Goal: Task Accomplishment & Management: Complete application form

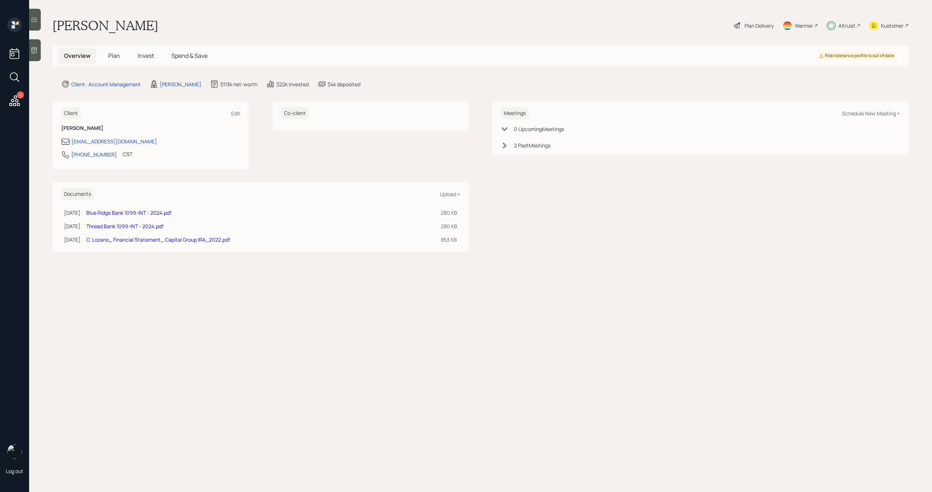
click at [117, 58] on span "Plan" at bounding box center [114, 56] width 12 height 8
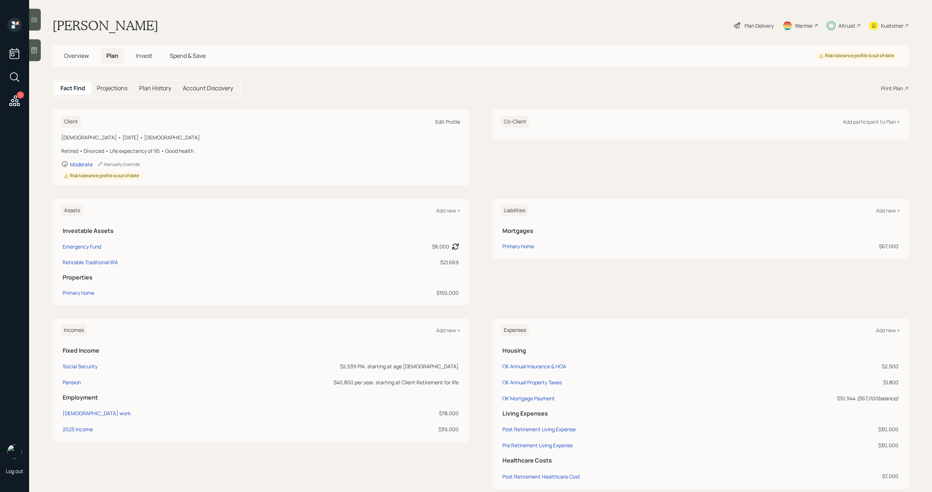
click at [445, 122] on div "Edit Profile" at bounding box center [447, 121] width 25 height 7
select select "7"
select select "female"
select select "good"
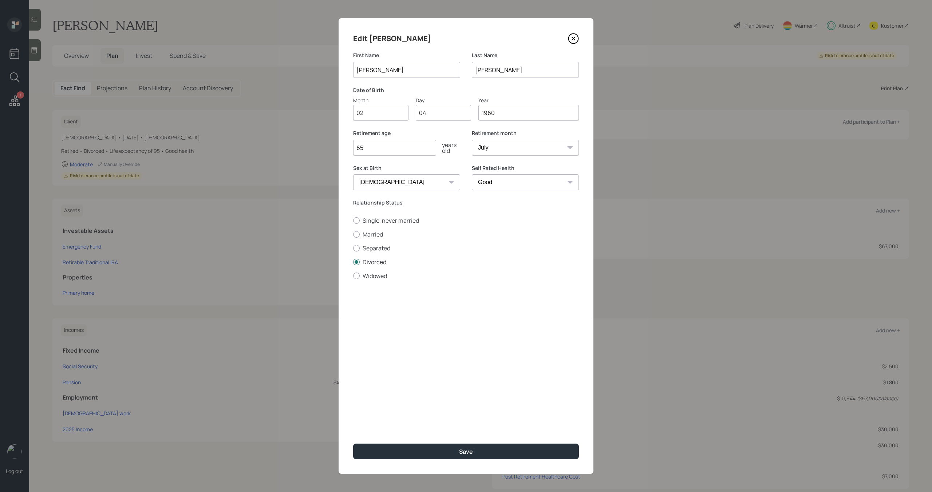
click at [409, 150] on input "65" at bounding box center [394, 148] width 83 height 16
type input "66"
click at [450, 460] on div "Edit Cecilia First Name Cecilia Last Name Lozano Date of Birth Month 02 Day 04 …" at bounding box center [466, 246] width 255 height 456
click at [453, 455] on button "Save" at bounding box center [466, 452] width 226 height 16
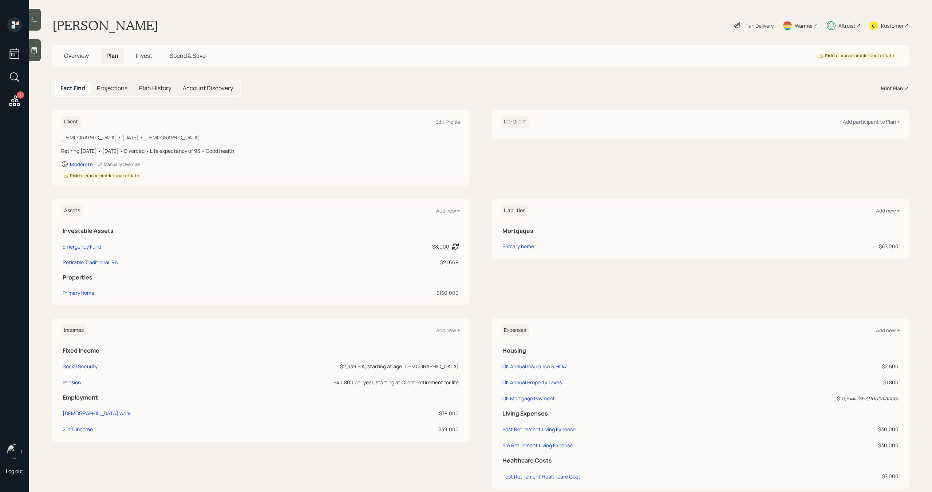
click at [768, 28] on div "Plan Delivery" at bounding box center [758, 26] width 29 height 8
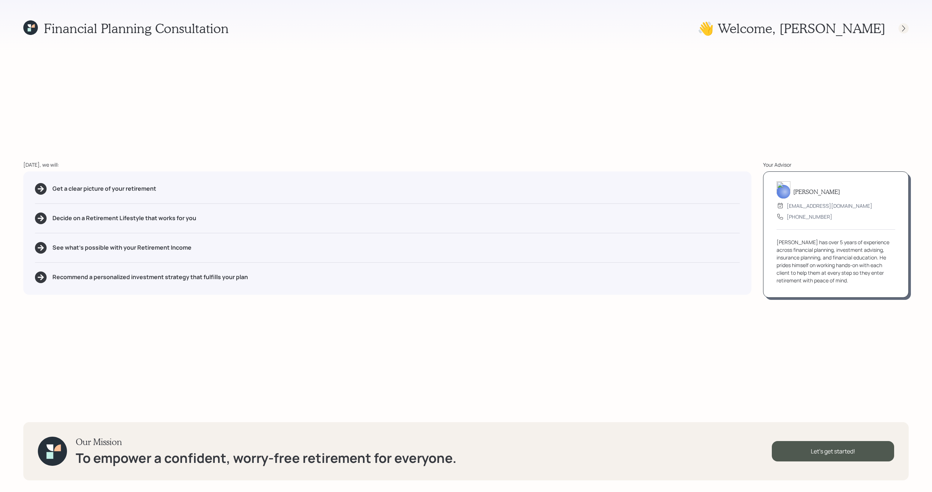
click at [903, 29] on icon at bounding box center [903, 28] width 7 height 7
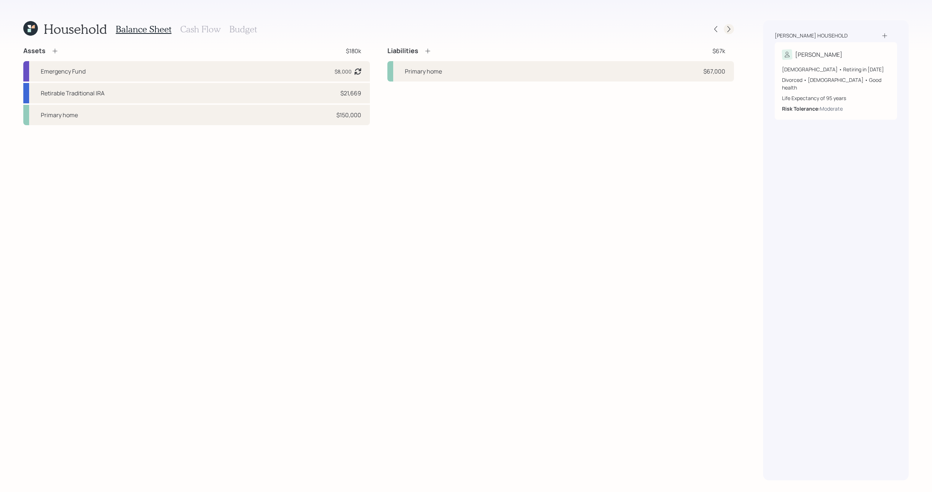
click at [732, 28] on icon at bounding box center [728, 28] width 7 height 7
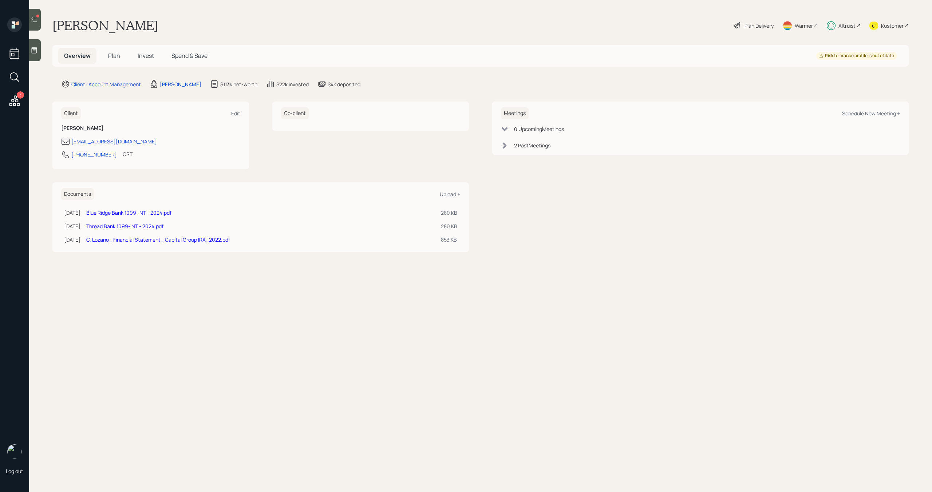
click at [38, 20] on icon at bounding box center [34, 19] width 7 height 7
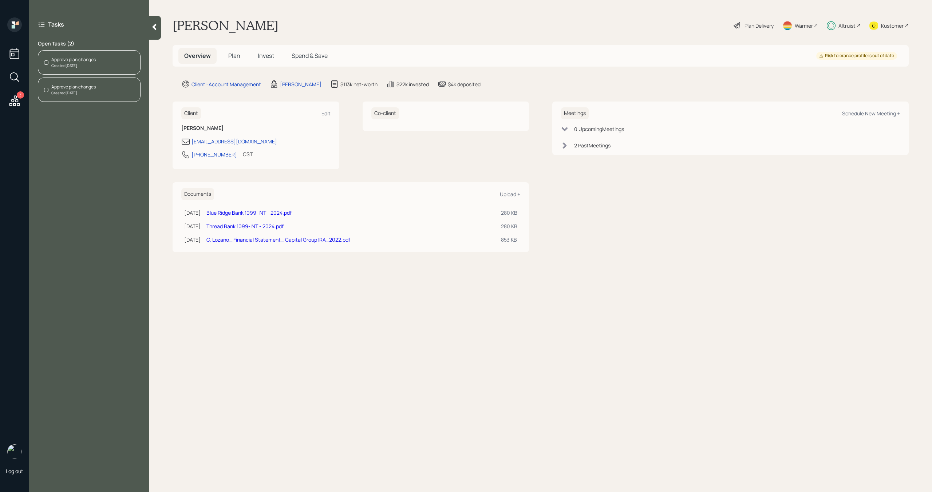
click at [98, 62] on div "Approve plan changes Created [DATE]" at bounding box center [89, 62] width 103 height 24
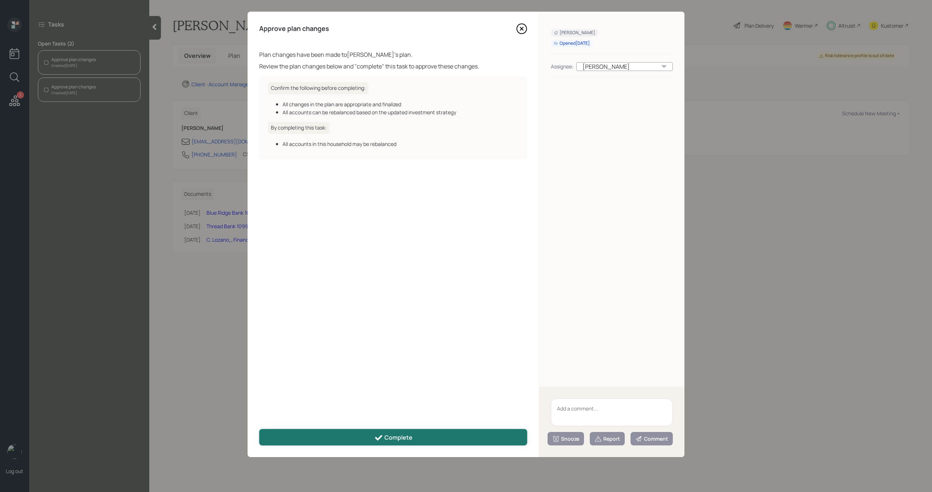
click at [355, 434] on button "Complete" at bounding box center [393, 437] width 268 height 16
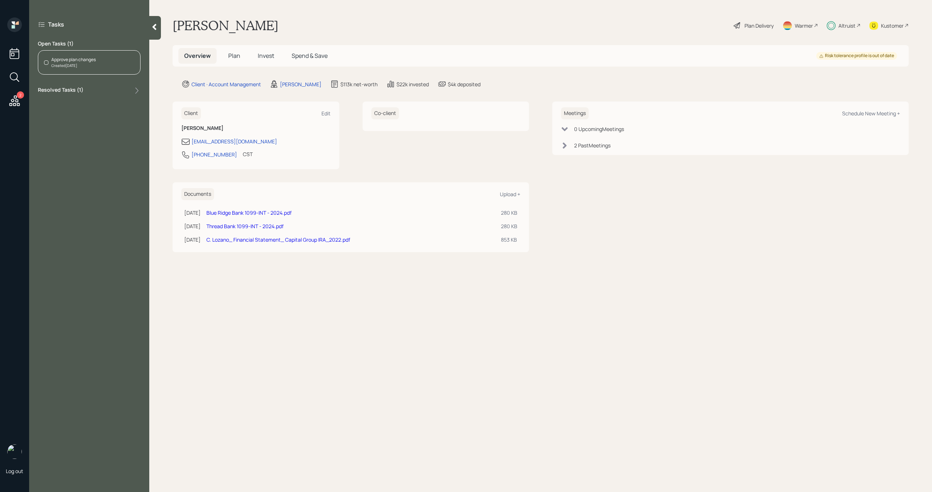
click at [111, 71] on div "Approve plan changes Created [DATE]" at bounding box center [89, 62] width 103 height 24
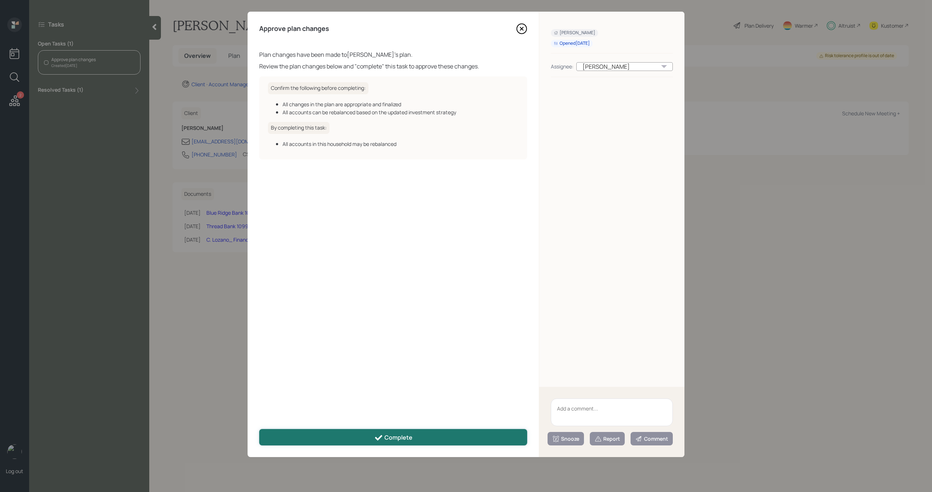
click at [332, 436] on button "Complete" at bounding box center [393, 437] width 268 height 16
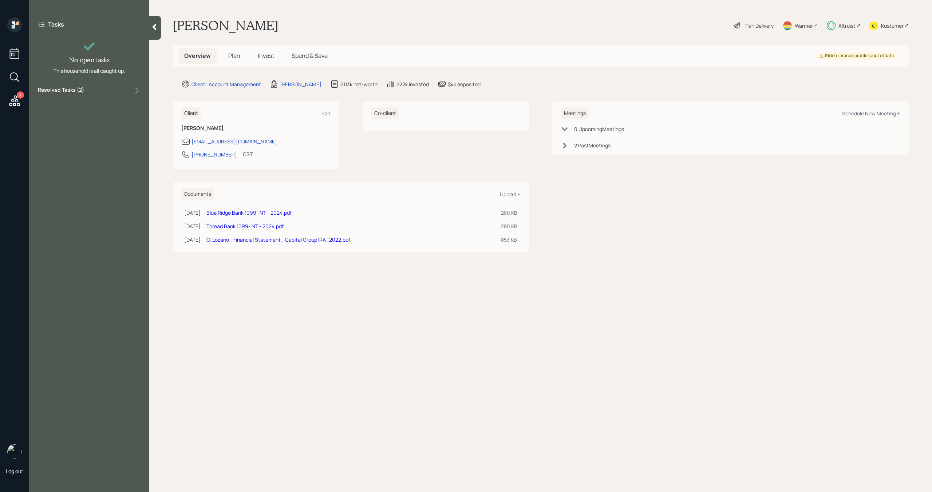
click at [18, 103] on icon at bounding box center [14, 100] width 11 height 11
